Goal: Task Accomplishment & Management: Complete application form

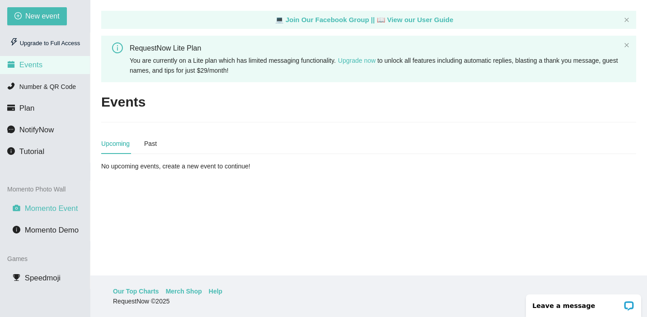
scroll to position [16, 0]
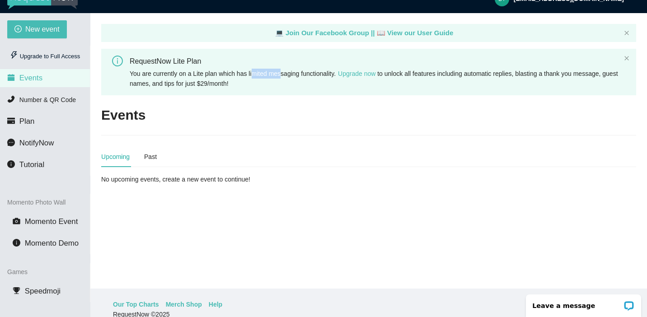
drag, startPoint x: 256, startPoint y: 73, endPoint x: 287, endPoint y: 73, distance: 30.7
click at [287, 73] on span "You are currently on a Lite plan which has limited messaging functionality. Upg…" at bounding box center [374, 78] width 489 height 17
click at [300, 76] on span "You are currently on a Lite plan which has limited messaging functionality. Upg…" at bounding box center [374, 78] width 489 height 17
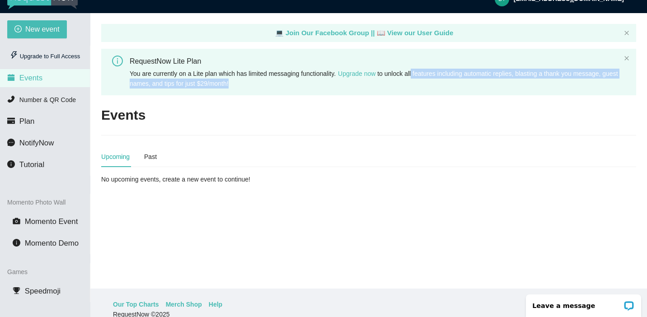
drag, startPoint x: 423, startPoint y: 75, endPoint x: 497, endPoint y: 77, distance: 74.2
click at [497, 77] on div "You are currently on a Lite plan which has limited messaging functionality. Upg…" at bounding box center [375, 79] width 491 height 20
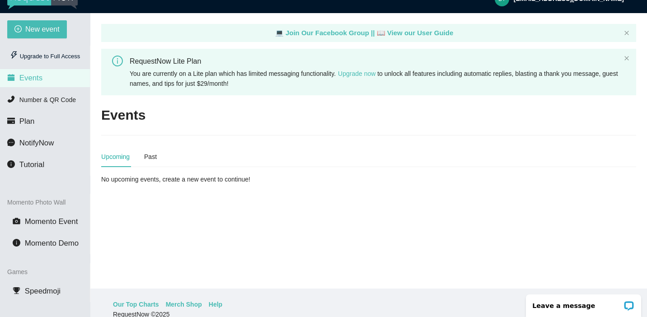
click at [491, 75] on span "You are currently on a Lite plan which has limited messaging functionality. Upg…" at bounding box center [374, 78] width 489 height 17
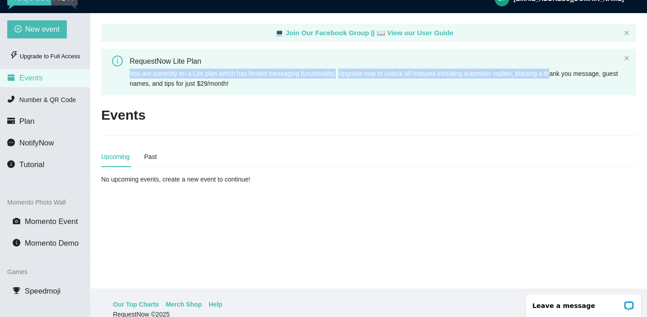
drag, startPoint x: 566, startPoint y: 73, endPoint x: 424, endPoint y: 61, distance: 142.0
click at [428, 61] on div "RequestNow Lite Plan You are currently on a Lite plan which has limited messagi…" at bounding box center [375, 72] width 491 height 33
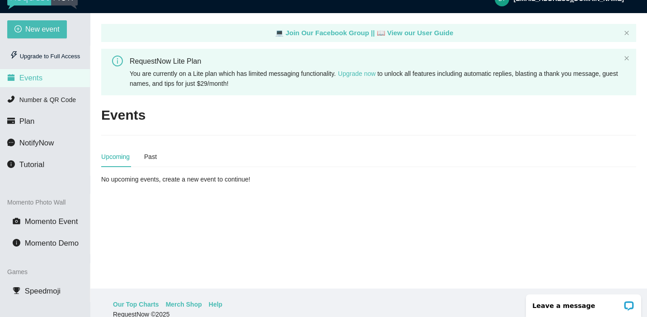
click at [251, 80] on span "You are currently on a Lite plan which has limited messaging functionality. Upg…" at bounding box center [374, 78] width 489 height 17
drag, startPoint x: 265, startPoint y: 86, endPoint x: 179, endPoint y: 85, distance: 85.9
click at [179, 86] on div "You are currently on a Lite plan which has limited messaging functionality. Upg…" at bounding box center [375, 79] width 491 height 20
click at [171, 85] on span "You are currently on a Lite plan which has limited messaging functionality. Upg…" at bounding box center [374, 78] width 489 height 17
click at [146, 149] on div "Past" at bounding box center [150, 156] width 13 height 21
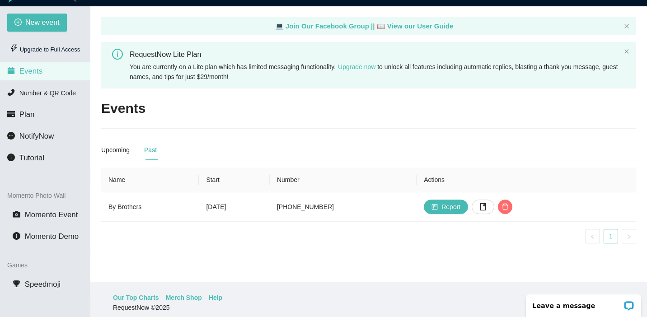
scroll to position [25, 0]
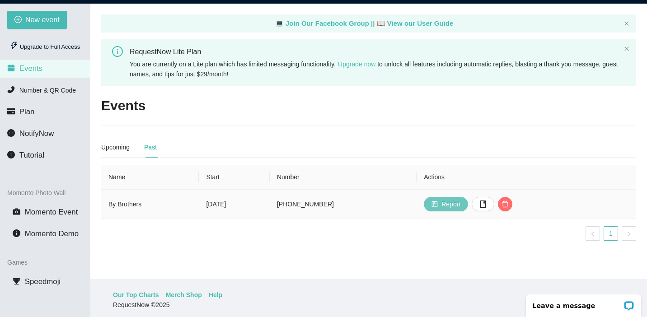
click at [461, 199] on span "Report" at bounding box center [451, 204] width 19 height 10
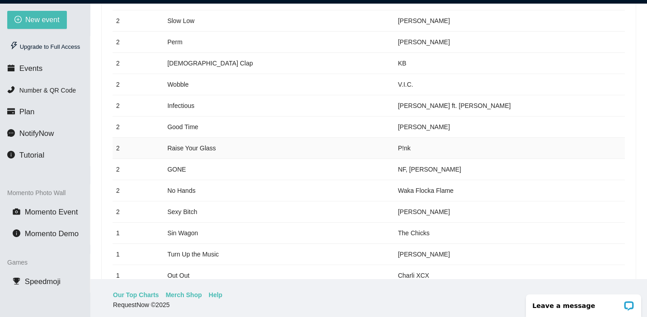
scroll to position [494, 0]
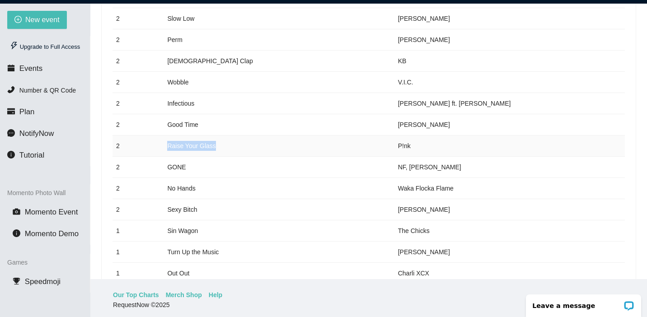
drag, startPoint x: 221, startPoint y: 155, endPoint x: 164, endPoint y: 156, distance: 57.9
click at [164, 156] on td "Raise Your Glass" at bounding box center [279, 146] width 230 height 21
copy td "Raise Your Glass"
click at [423, 157] on td "P!nk" at bounding box center [510, 146] width 230 height 21
drag, startPoint x: 444, startPoint y: 155, endPoint x: 164, endPoint y: 157, distance: 280.2
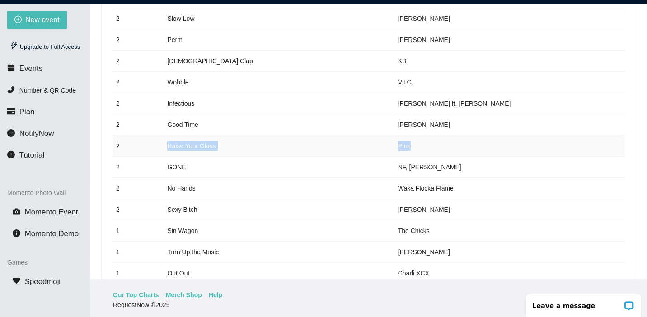
click at [164, 157] on tr "2 Raise Your Glass P!nk" at bounding box center [369, 146] width 512 height 21
copy tr "Raise Your Glass P!nk"
click at [294, 199] on td "No Hands" at bounding box center [279, 188] width 230 height 21
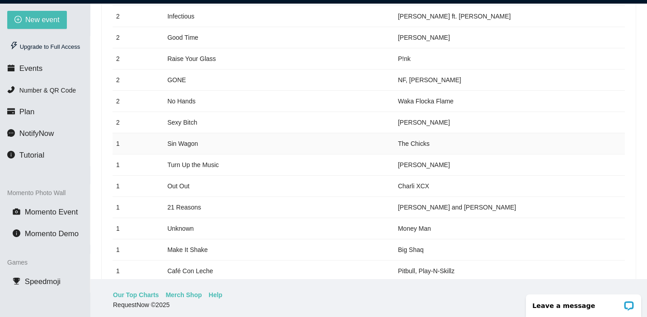
scroll to position [583, 0]
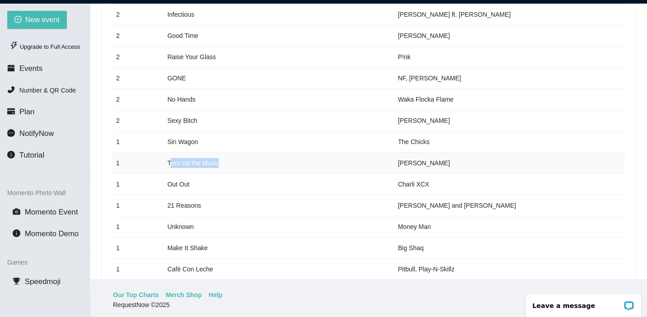
drag, startPoint x: 225, startPoint y: 171, endPoint x: 171, endPoint y: 171, distance: 53.8
click at [171, 171] on td "Turn Up the Music" at bounding box center [279, 163] width 230 height 21
drag, startPoint x: 442, startPoint y: 175, endPoint x: 162, endPoint y: 174, distance: 279.8
click at [162, 174] on tr "1 Turn Up the Music [PERSON_NAME]" at bounding box center [369, 163] width 512 height 21
copy tr "Turn Up the Music [PERSON_NAME]"
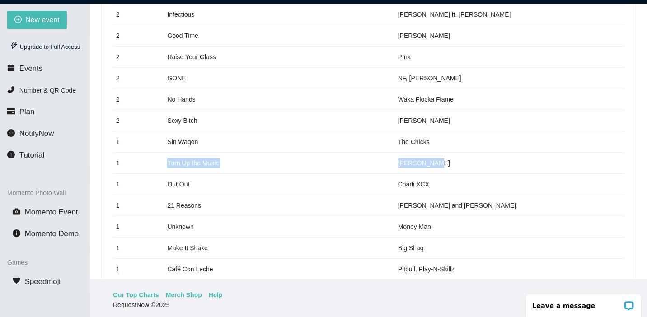
scroll to position [611, 0]
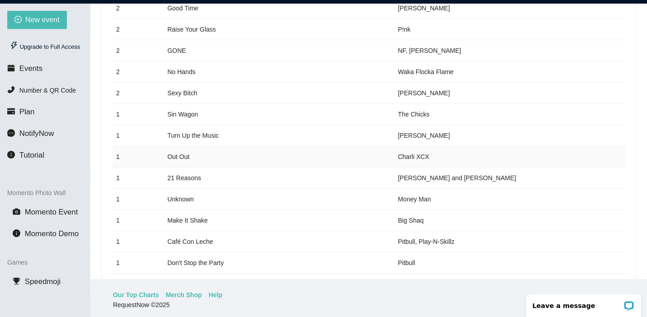
click at [287, 156] on td "Out Out" at bounding box center [279, 156] width 230 height 21
drag, startPoint x: 395, startPoint y: 166, endPoint x: 165, endPoint y: 159, distance: 231.0
click at [164, 159] on tr "1 Out Out Charli XCX" at bounding box center [369, 156] width 512 height 21
copy tr "Out Out [PERSON_NAME]"
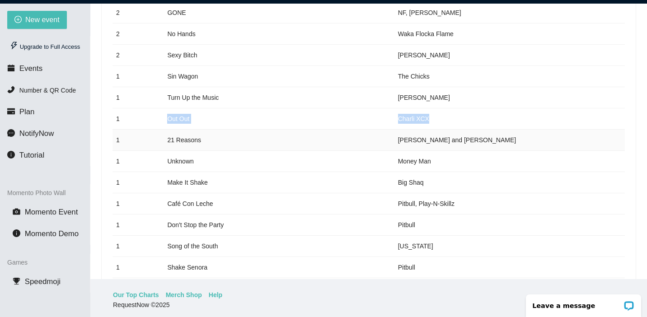
scroll to position [650, 0]
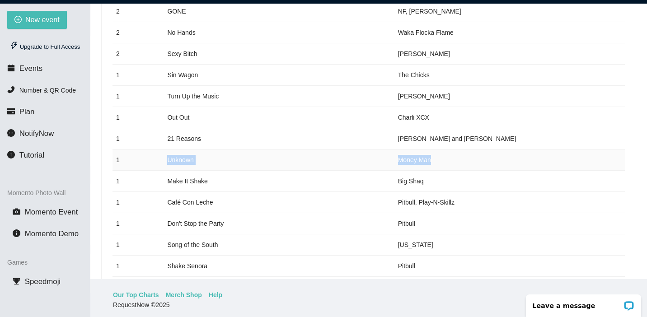
drag, startPoint x: 434, startPoint y: 171, endPoint x: 153, endPoint y: 171, distance: 281.6
click at [153, 171] on tr "1 Unknown Money Man" at bounding box center [369, 160] width 512 height 21
copy tr "Unknown Money Man"
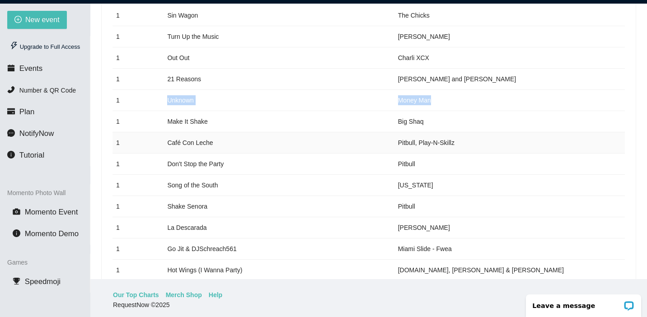
scroll to position [730, 0]
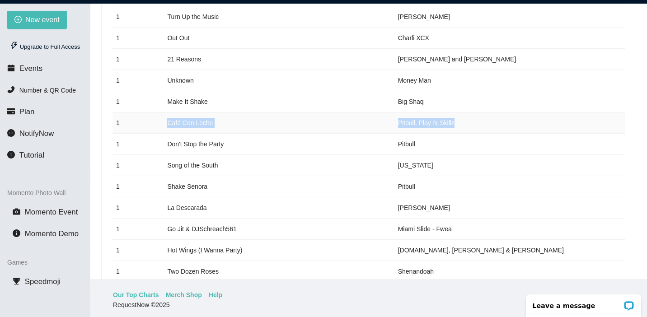
drag, startPoint x: 469, startPoint y: 132, endPoint x: 161, endPoint y: 133, distance: 307.8
click at [161, 133] on tr "1 Café Con [PERSON_NAME], Play-N-Skillz" at bounding box center [369, 123] width 512 height 21
copy tr "Café Con [PERSON_NAME], Play-N-Skillz"
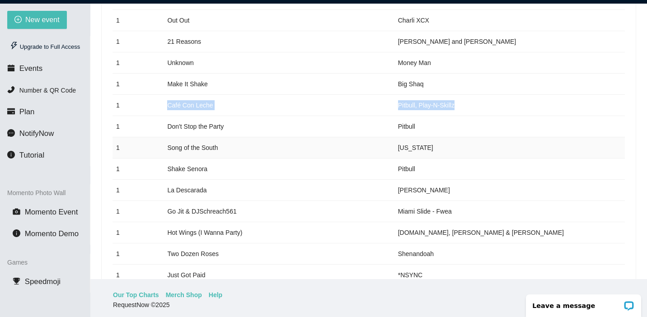
scroll to position [750, 0]
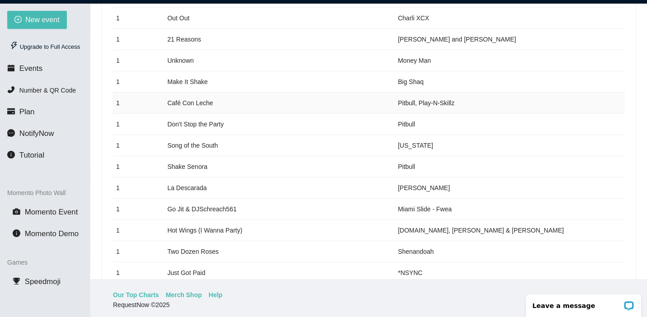
click at [323, 114] on td "Café Con Leche" at bounding box center [279, 103] width 230 height 21
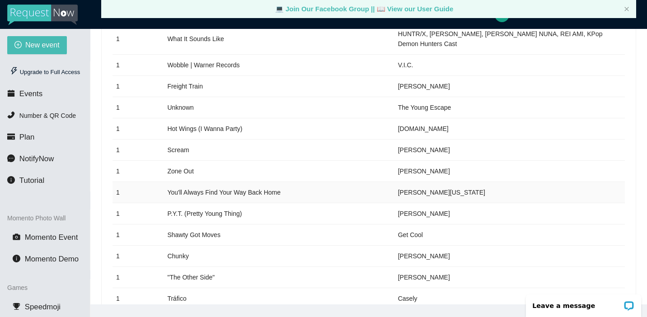
scroll to position [1275, 0]
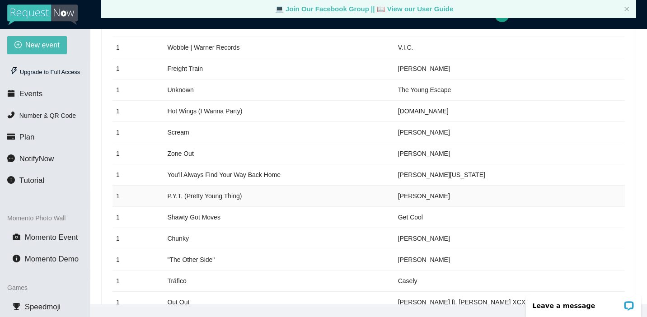
drag, startPoint x: 452, startPoint y: 185, endPoint x: 163, endPoint y: 185, distance: 289.2
click at [163, 186] on tr "1 P.Y.T. (Pretty Young Thing) [PERSON_NAME]" at bounding box center [369, 196] width 512 height 21
copy tr "P.Y.T. (Pretty Young Thing) [PERSON_NAME]"
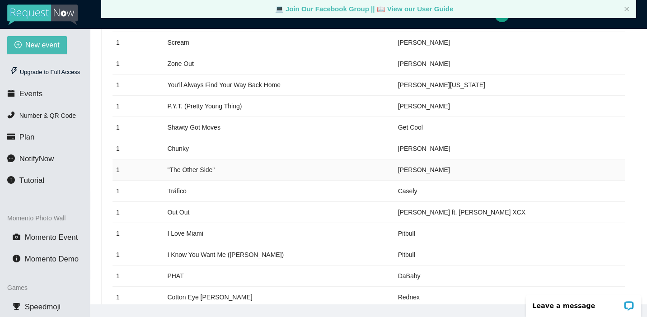
scroll to position [1368, 0]
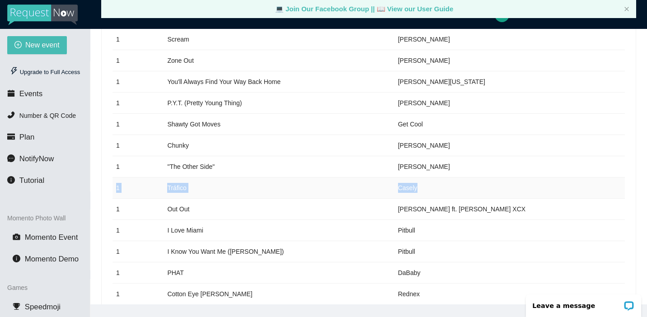
drag, startPoint x: 429, startPoint y: 177, endPoint x: 149, endPoint y: 170, distance: 279.8
click at [149, 178] on tr "1 Tráfico Casely" at bounding box center [369, 188] width 512 height 21
copy tr "1 Tráfico Casely"
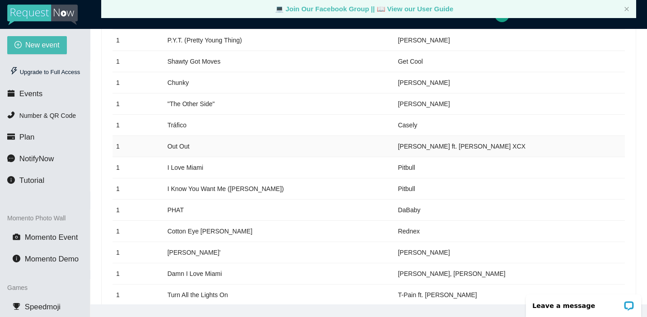
click at [287, 136] on td "Out Out" at bounding box center [279, 146] width 230 height 21
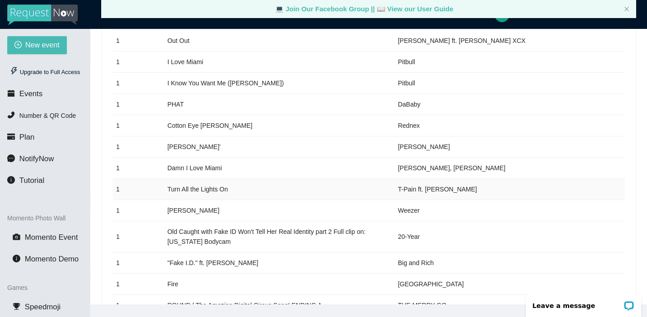
scroll to position [1531, 0]
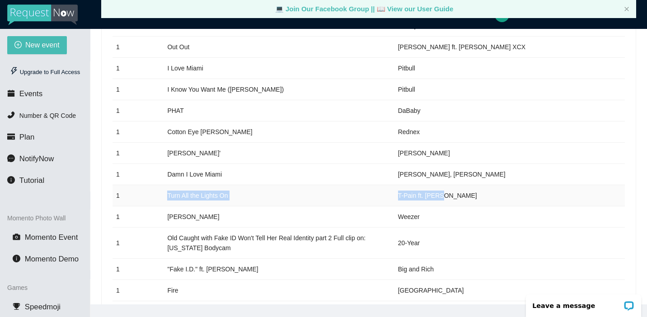
drag, startPoint x: 449, startPoint y: 184, endPoint x: 137, endPoint y: 181, distance: 312.3
click at [137, 185] on tr "1 Turn All the Lights On T-Pain ft. [PERSON_NAME]" at bounding box center [369, 195] width 512 height 21
copy tr "Turn All the Lights On T-Pain ft. [PERSON_NAME]"
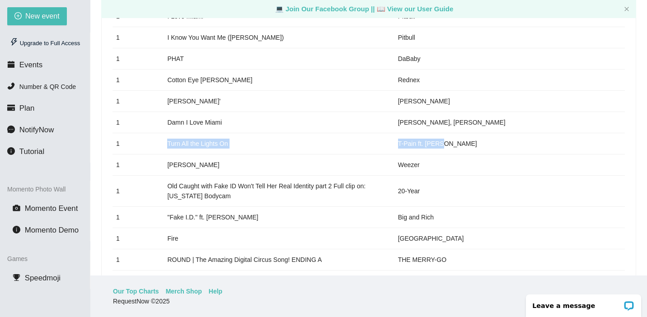
scroll to position [1554, 0]
click at [438, 133] on td "T-Pain ft. [PERSON_NAME]" at bounding box center [510, 143] width 230 height 21
drag, startPoint x: 449, startPoint y: 133, endPoint x: 167, endPoint y: 132, distance: 282.5
click at [167, 133] on tr "1 Turn All the Lights On T-Pain ft. [PERSON_NAME]" at bounding box center [369, 143] width 512 height 21
copy tr "Turn All the Lights On T-Pain ft. [PERSON_NAME]"
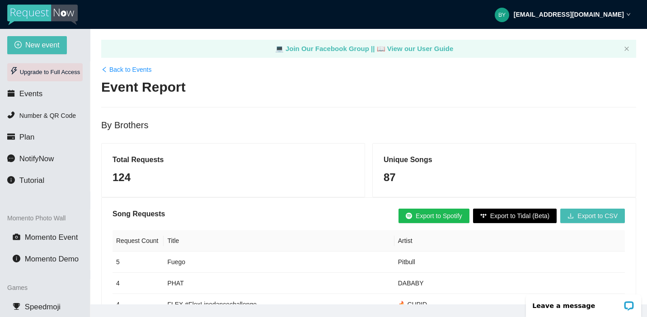
scroll to position [0, 0]
click at [133, 69] on link "Back to Events" at bounding box center [126, 70] width 50 height 10
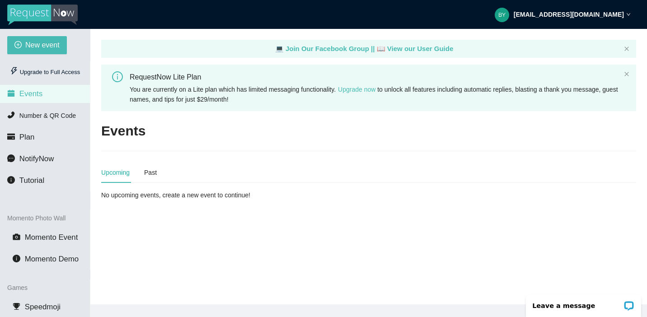
click at [181, 205] on main "💻 Join Our Facebook Group || 📖 View our User Guide RequestNow Lite Plan You are…" at bounding box center [368, 167] width 557 height 276
click at [52, 42] on span "New event" at bounding box center [42, 44] width 34 height 11
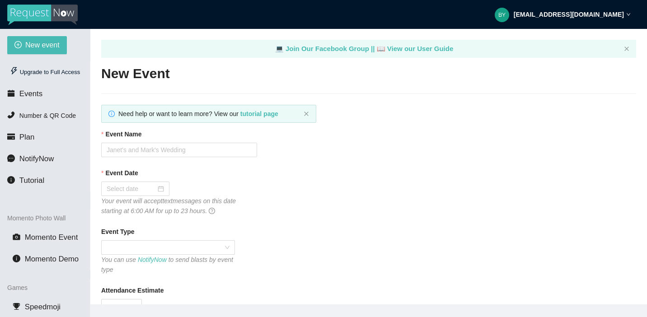
type textarea "[URL][DOMAIN_NAME]"
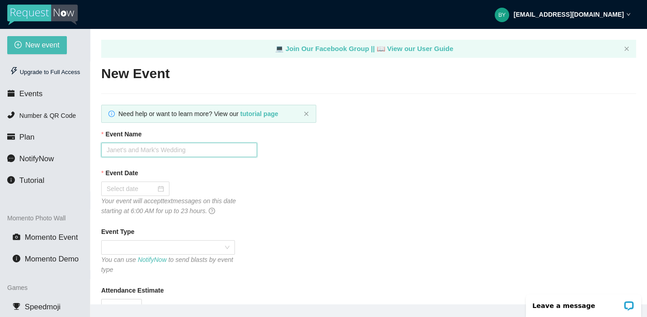
click at [187, 149] on input "Event Name" at bounding box center [179, 150] width 156 height 14
type input "By Brothers Line Dancing Night"
click at [160, 192] on div at bounding box center [135, 189] width 57 height 10
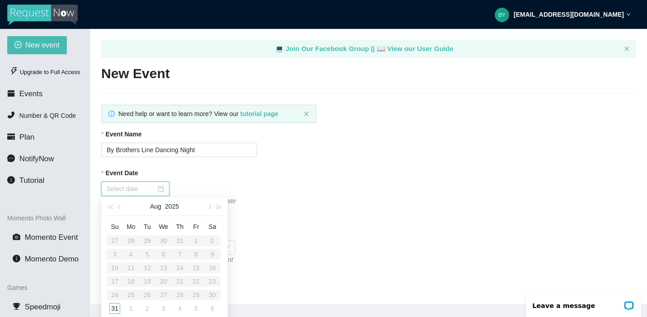
scroll to position [15, 0]
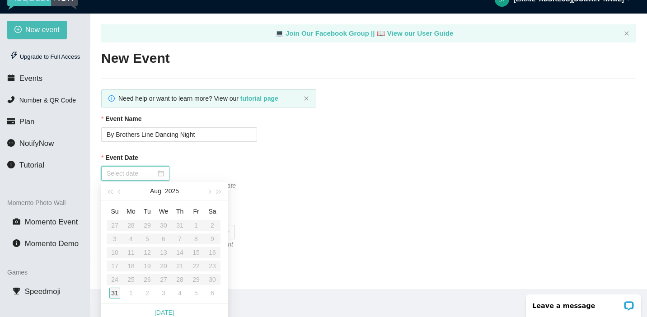
type input "[DATE]"
click at [116, 293] on div "31" at bounding box center [114, 293] width 11 height 11
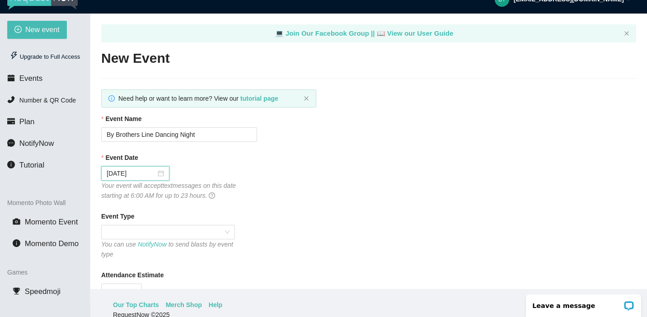
scroll to position [27, 0]
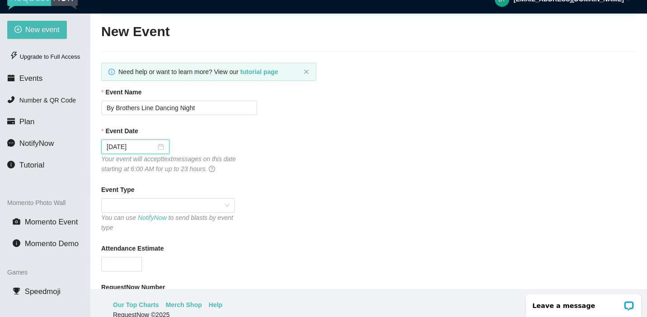
click at [225, 204] on span at bounding box center [168, 206] width 123 height 14
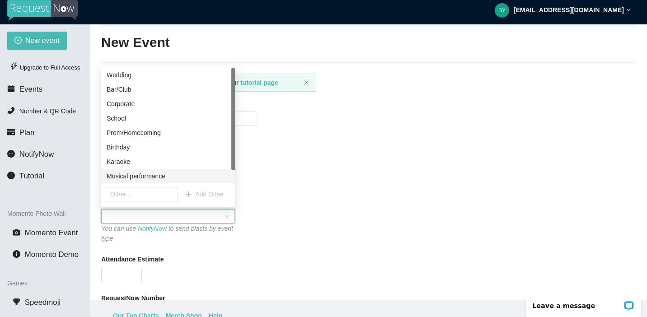
scroll to position [1, 0]
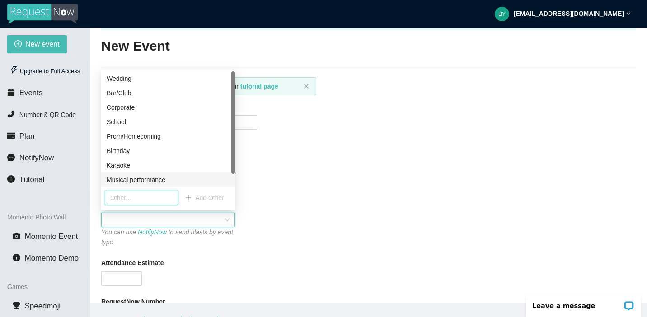
click at [128, 199] on input "text" at bounding box center [141, 198] width 73 height 14
type input "Line Dancing"
click at [269, 216] on div "Event Type You can use NotifyNow to send blasts by event type" at bounding box center [368, 223] width 535 height 48
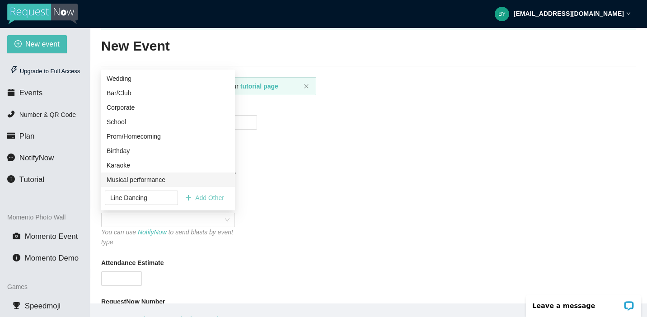
click at [201, 201] on span "Add Other" at bounding box center [209, 198] width 29 height 10
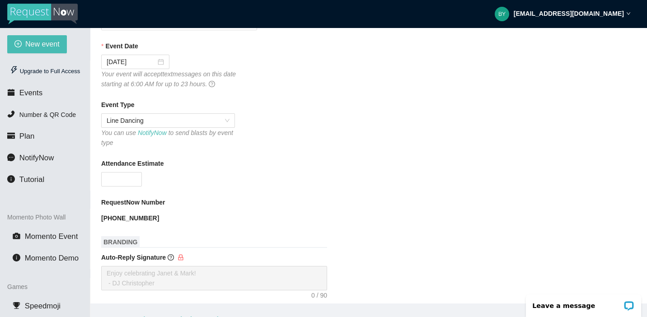
scroll to position [140, 0]
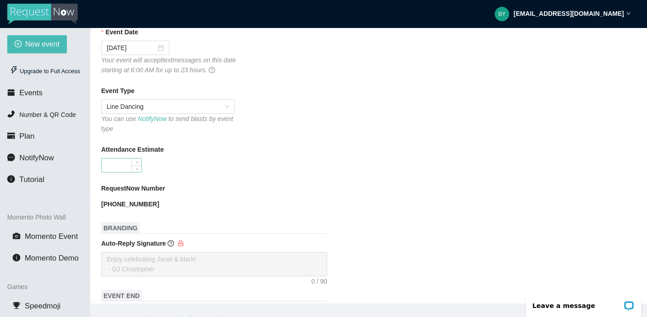
click at [127, 162] on input "Attendance Estimate" at bounding box center [122, 166] width 40 height 14
type input "200"
click at [220, 189] on div "RequestNow Number" at bounding box center [368, 190] width 535 height 14
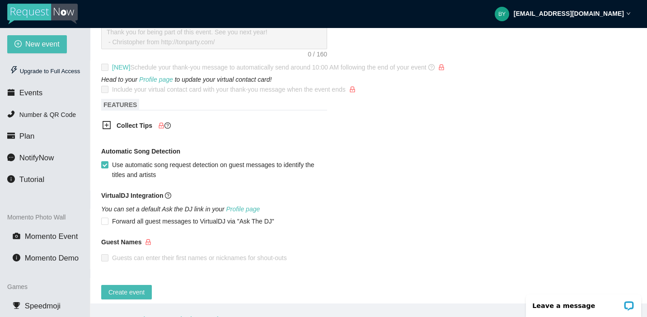
scroll to position [437, 0]
click at [121, 220] on span "Forward all guest messages to VirtualDJ via "Ask The DJ"" at bounding box center [192, 220] width 169 height 10
click at [108, 220] on input "Forward all guest messages to VirtualDJ via "Ask The DJ"" at bounding box center [104, 219] width 6 height 6
checkbox input "true"
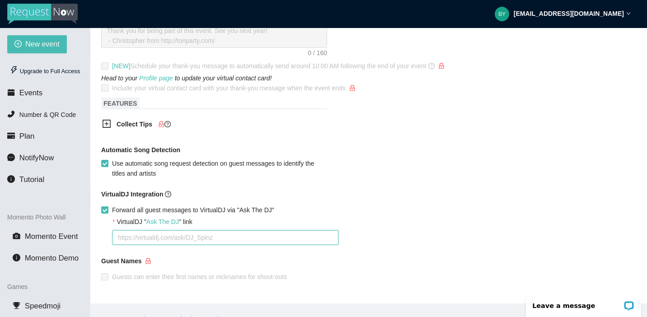
click at [146, 240] on textarea "VirtualDJ " Ask The DJ " link" at bounding box center [226, 237] width 226 height 14
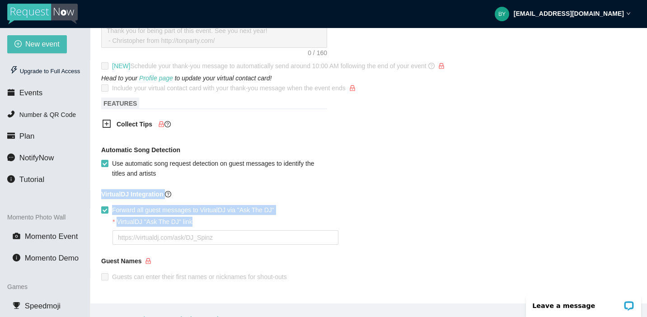
drag, startPoint x: 217, startPoint y: 221, endPoint x: 100, endPoint y: 193, distance: 120.5
click at [100, 193] on main "💻 Join Our Facebook Group || 📖 View our User Guide New Event Need help or want …" at bounding box center [368, 166] width 557 height 276
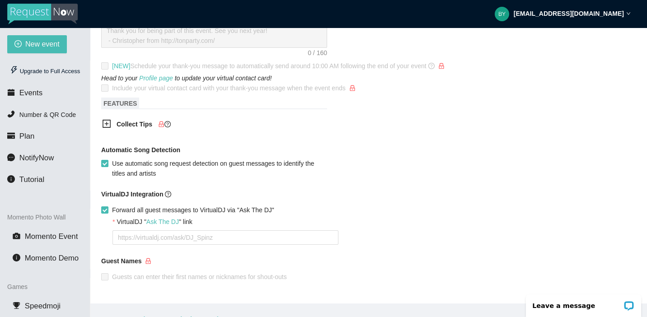
click at [369, 222] on div "VirtualDJ " Ask The DJ " link" at bounding box center [375, 224] width 524 height 14
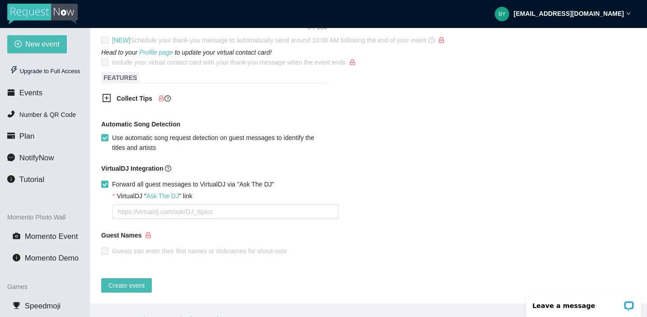
scroll to position [469, 0]
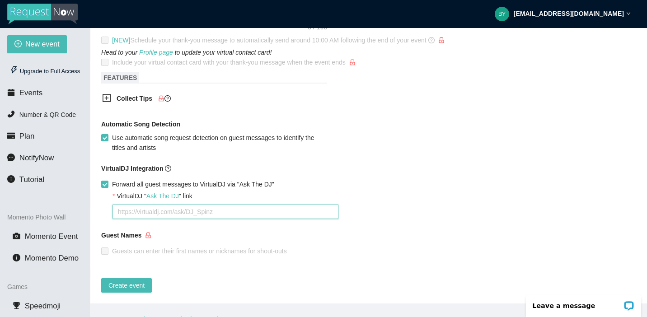
click at [133, 205] on textarea "VirtualDJ " Ask The DJ " link" at bounding box center [226, 212] width 226 height 14
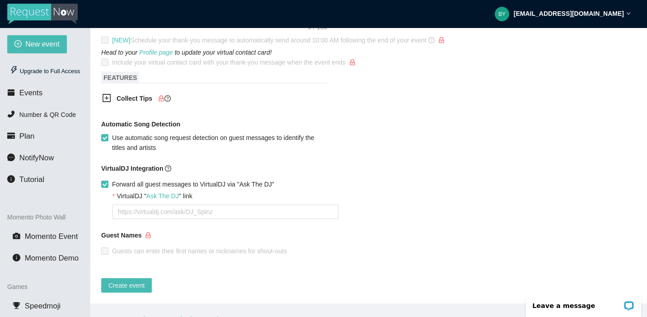
click at [199, 236] on div "Guest Names" at bounding box center [368, 237] width 535 height 14
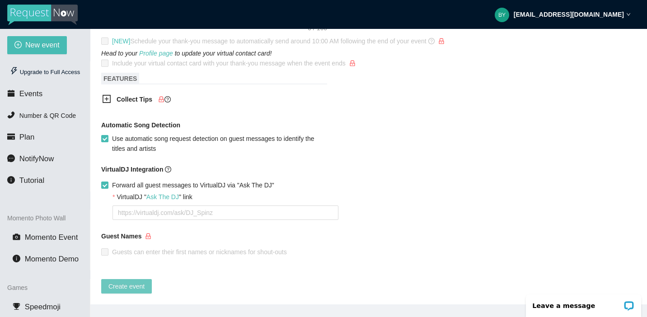
click at [128, 282] on span "Create event" at bounding box center [126, 287] width 36 height 10
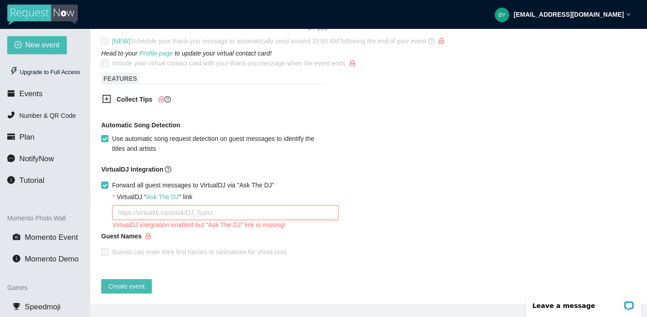
click at [180, 208] on textarea "VirtualDJ " Ask The DJ " link" at bounding box center [226, 213] width 226 height 14
click at [170, 166] on icon "question-circle" at bounding box center [168, 169] width 6 height 6
click at [337, 183] on div "VirtualDJ Integration Forward all guest messages to VirtualDJ via "Ask The DJ"" at bounding box center [368, 179] width 535 height 28
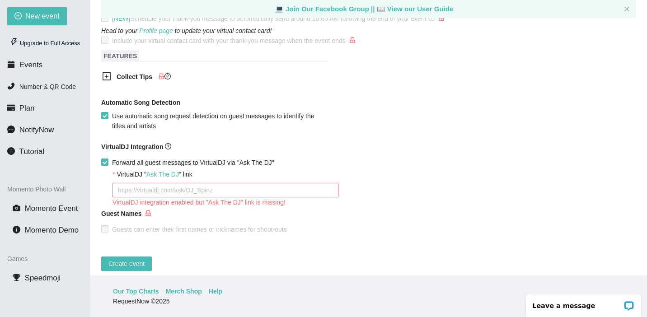
scroll to position [29, 0]
click at [418, 225] on div "Guests can enter their first names or nicknames for shout-outs" at bounding box center [368, 230] width 535 height 10
click at [47, 279] on span "Speedmoji" at bounding box center [43, 278] width 36 height 9
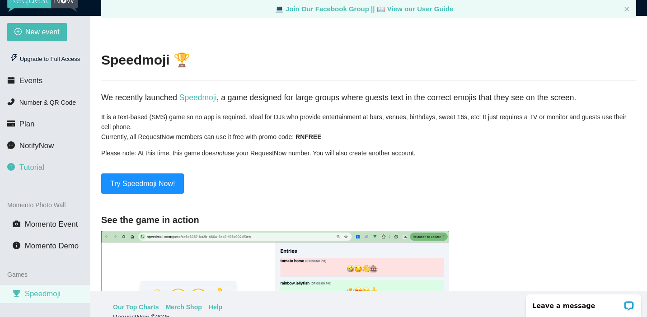
scroll to position [8, 0]
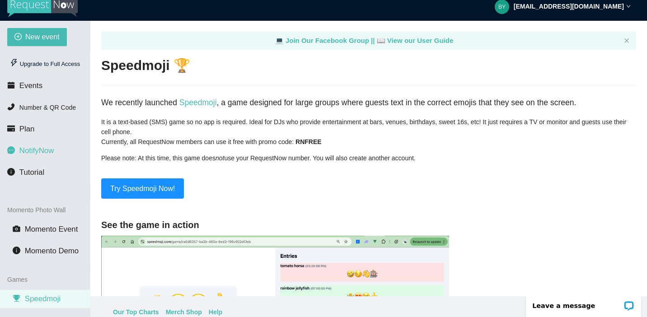
click at [38, 152] on span "NotifyNow" at bounding box center [36, 150] width 34 height 9
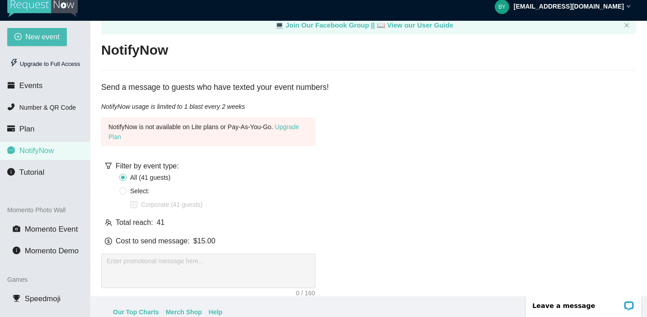
scroll to position [16, 0]
drag, startPoint x: 172, startPoint y: 89, endPoint x: 264, endPoint y: 89, distance: 92.2
click at [264, 89] on div "Send a message to guests who have texted your event numbers!" at bounding box center [368, 87] width 535 height 13
drag, startPoint x: 291, startPoint y: 90, endPoint x: 348, endPoint y: 89, distance: 57.4
click at [348, 89] on div "Send a message to guests who have texted your event numbers!" at bounding box center [368, 87] width 535 height 13
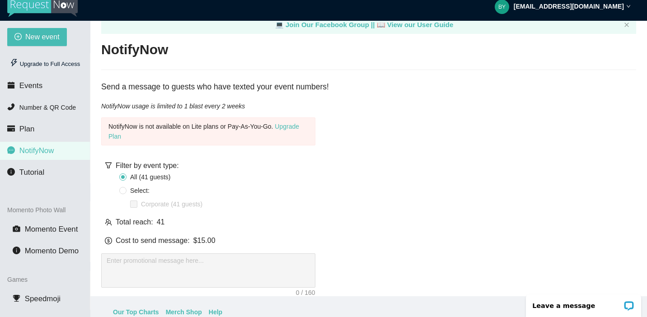
click at [356, 146] on main "💻 Join Our Facebook Group || 📖 View our User Guide NotifyNow Send a message to …" at bounding box center [368, 159] width 557 height 276
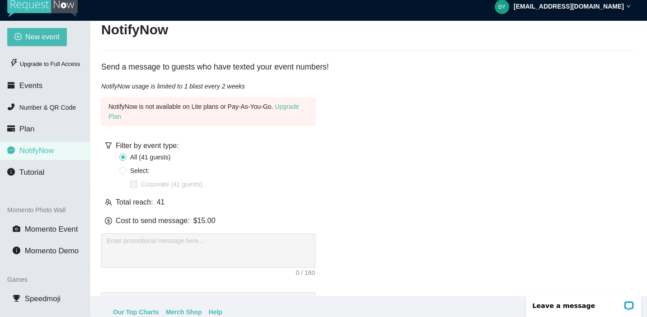
scroll to position [36, 0]
click at [350, 140] on main "💻 Join Our Facebook Group || 📖 View our User Guide NotifyNow Send a message to …" at bounding box center [368, 159] width 557 height 276
